Goal: Task Accomplishment & Management: Use online tool/utility

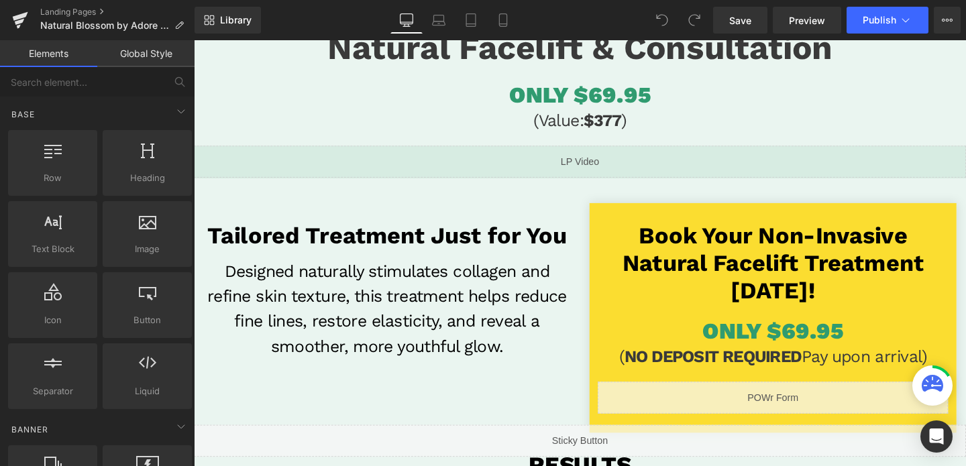
scroll to position [225, 0]
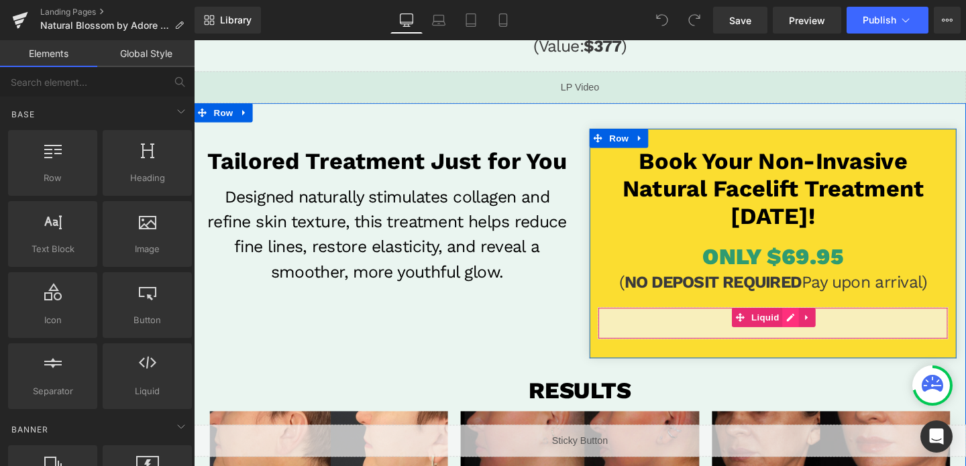
click at [828, 340] on div "Liquid" at bounding box center [803, 338] width 368 height 34
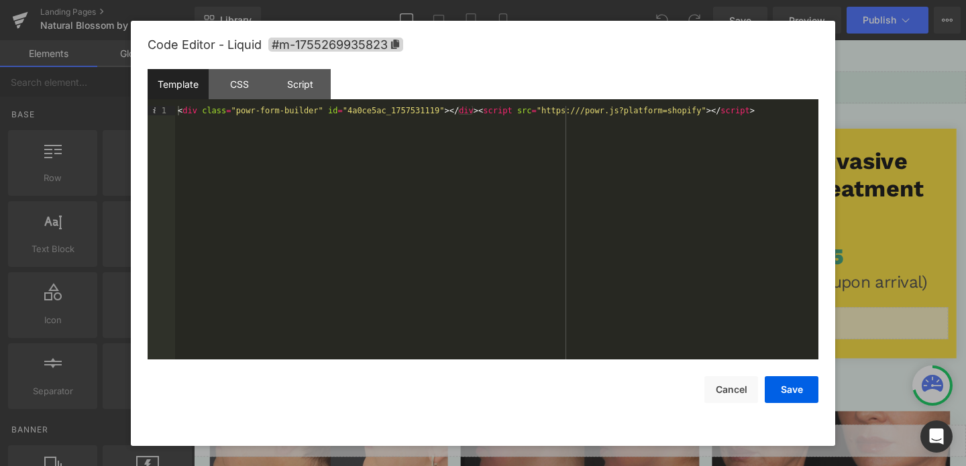
click at [467, 107] on div "< div class = "powr-form-builder" id = "4a0ce5ac_1757531119" > </ div > < scrip…" at bounding box center [497, 242] width 644 height 272
click at [800, 391] on button "Save" at bounding box center [792, 390] width 54 height 27
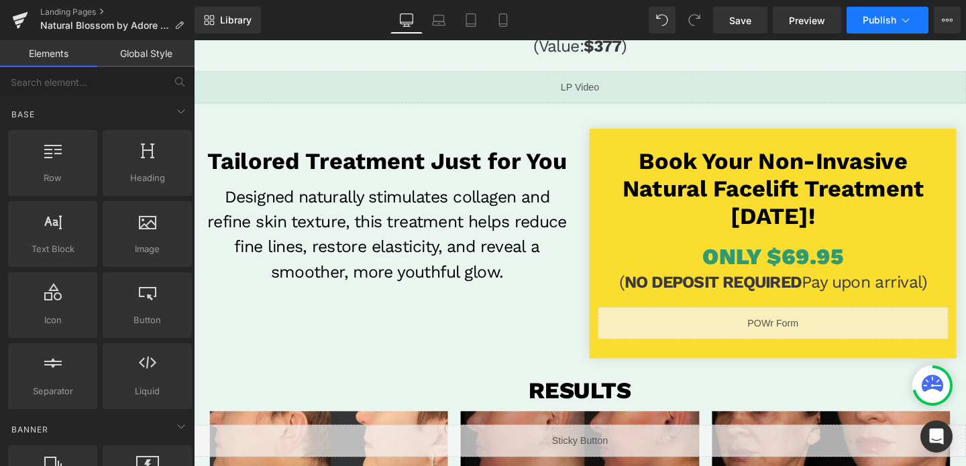
click at [895, 19] on span "Publish" at bounding box center [880, 20] width 34 height 11
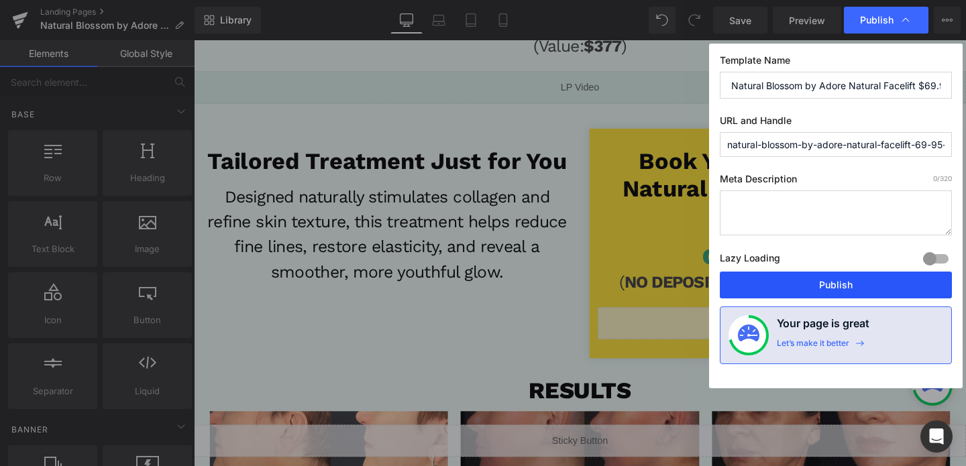
click at [822, 293] on button "Publish" at bounding box center [836, 285] width 232 height 27
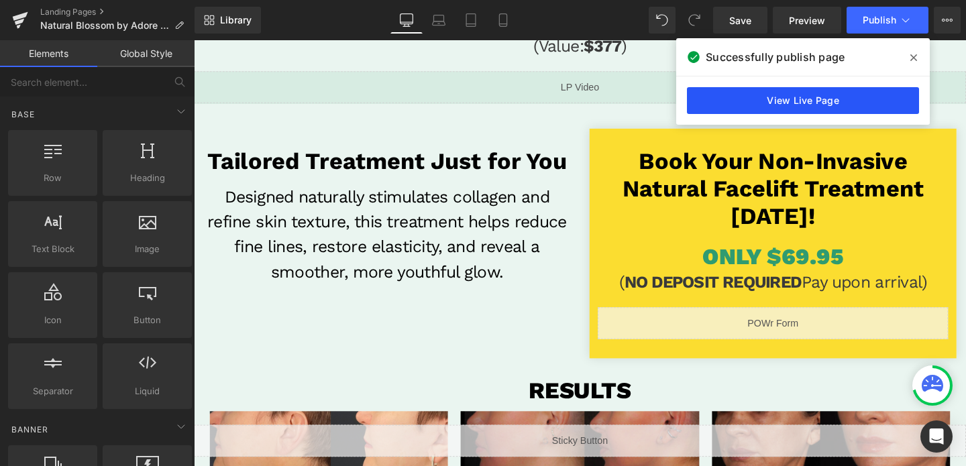
click at [770, 96] on link "View Live Page" at bounding box center [803, 100] width 232 height 27
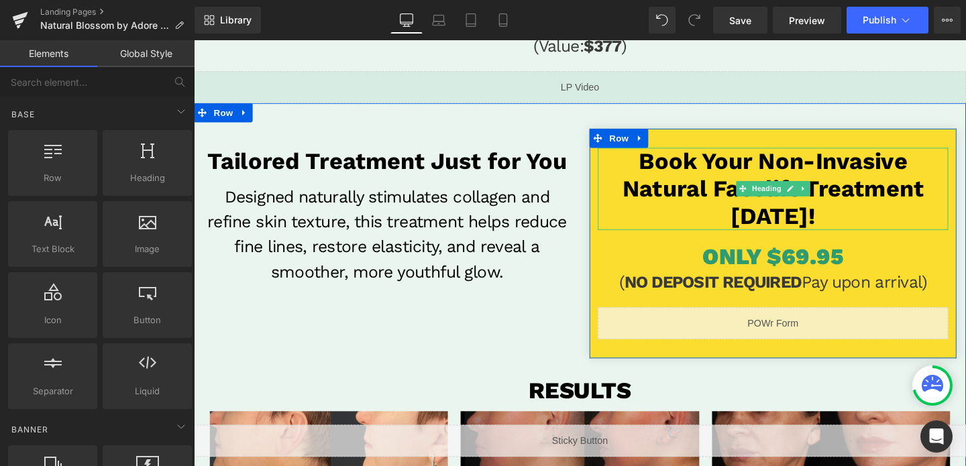
scroll to position [213, 0]
